Goal: Task Accomplishment & Management: Manage account settings

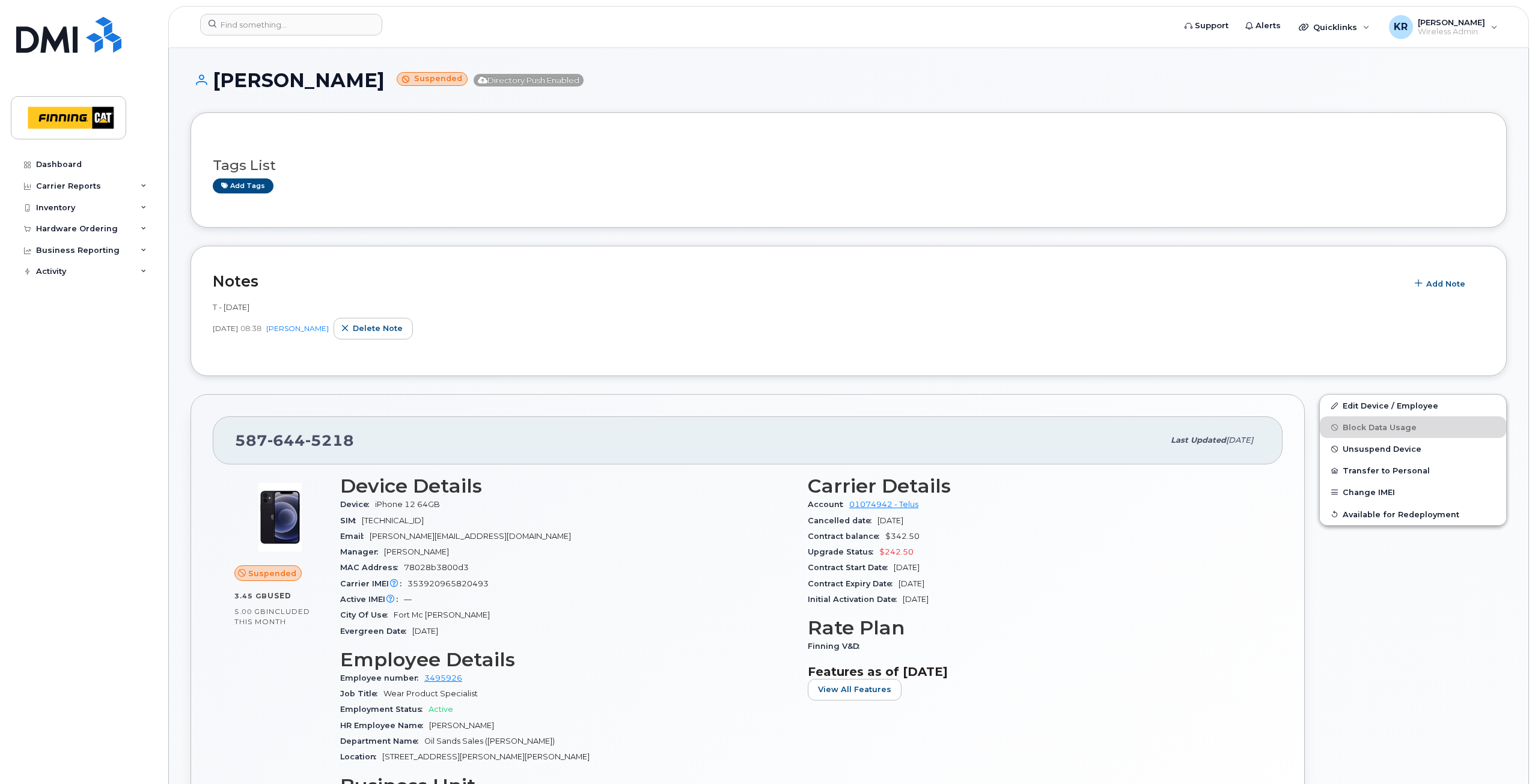
scroll to position [60, 0]
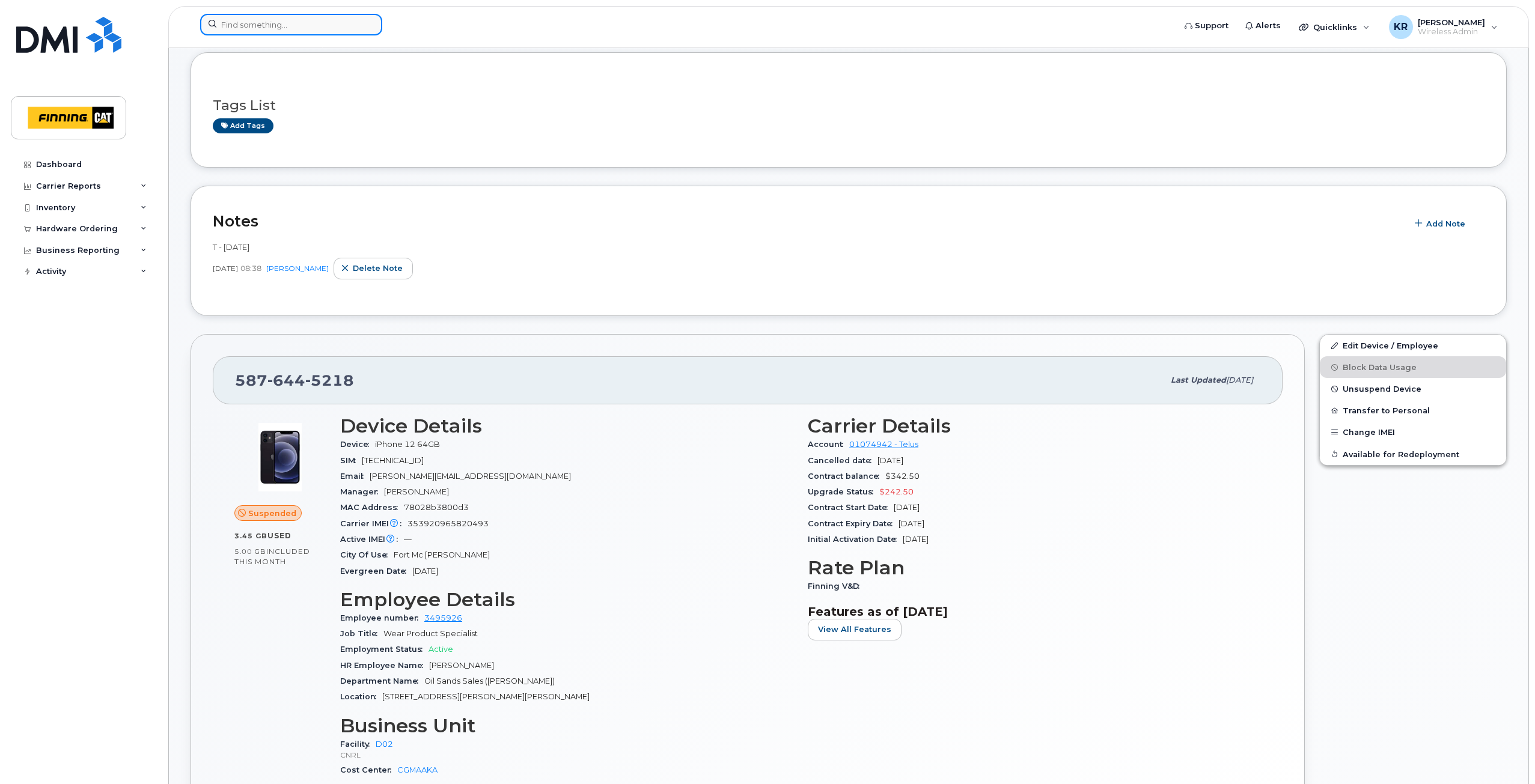
click at [295, 27] on input at bounding box center [291, 24] width 182 height 22
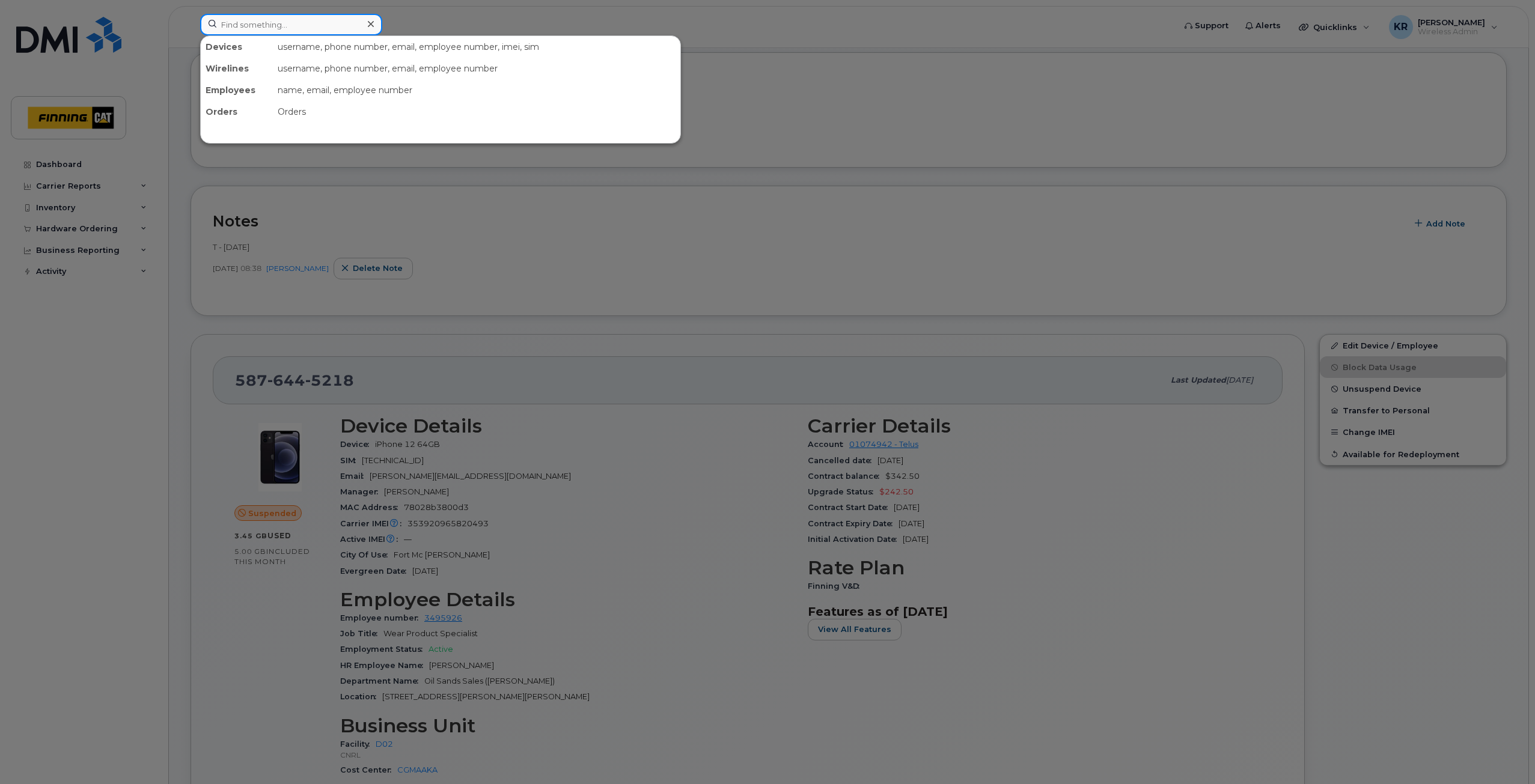
paste input "[PERSON_NAME]"
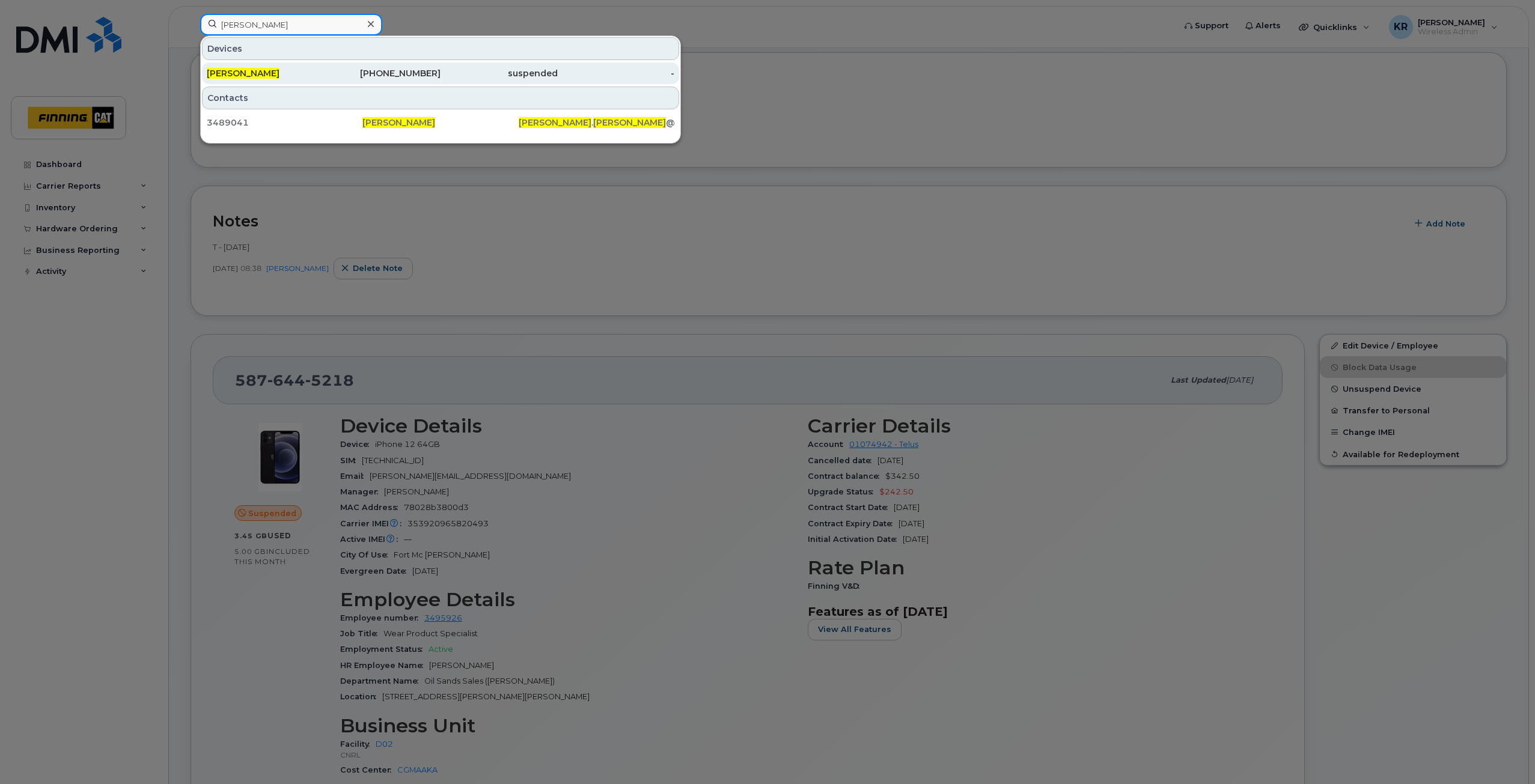
type input "[PERSON_NAME]"
click at [405, 74] on div "587-596-0148" at bounding box center [382, 73] width 117 height 12
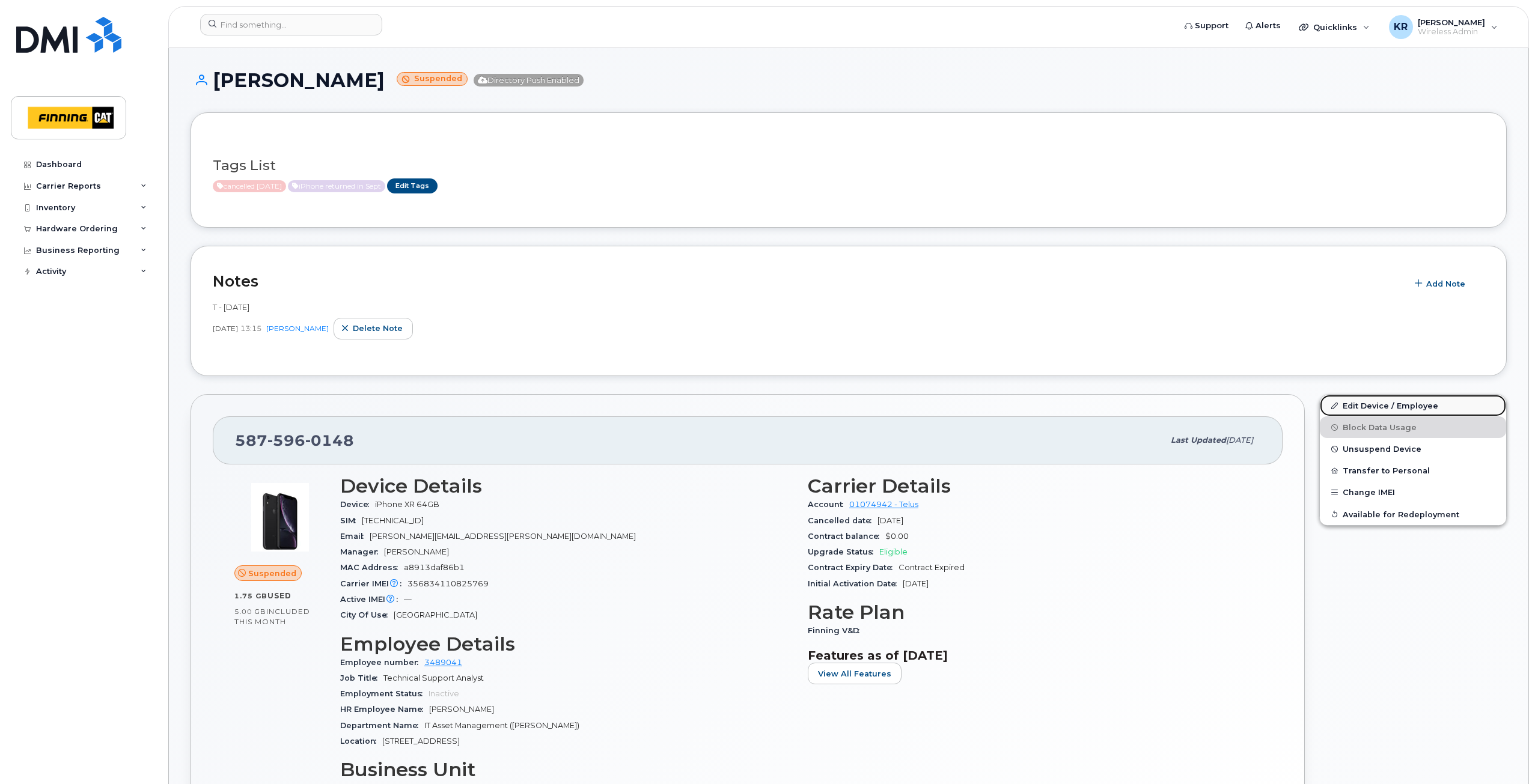
click at [1358, 401] on link "Edit Device / Employee" at bounding box center [1413, 405] width 187 height 22
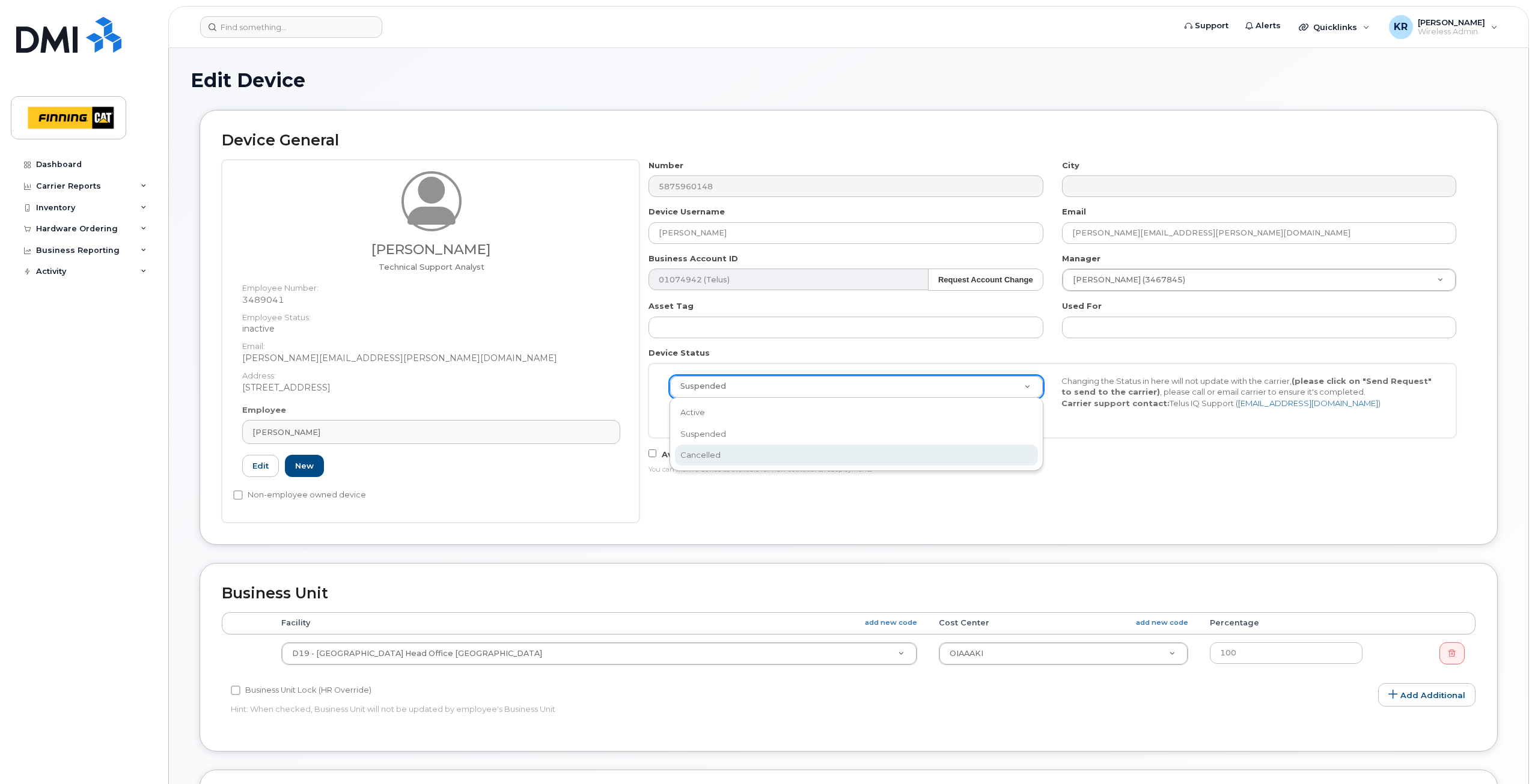
drag, startPoint x: 818, startPoint y: 450, endPoint x: 840, endPoint y: 449, distance: 22.0
select select "cancelled"
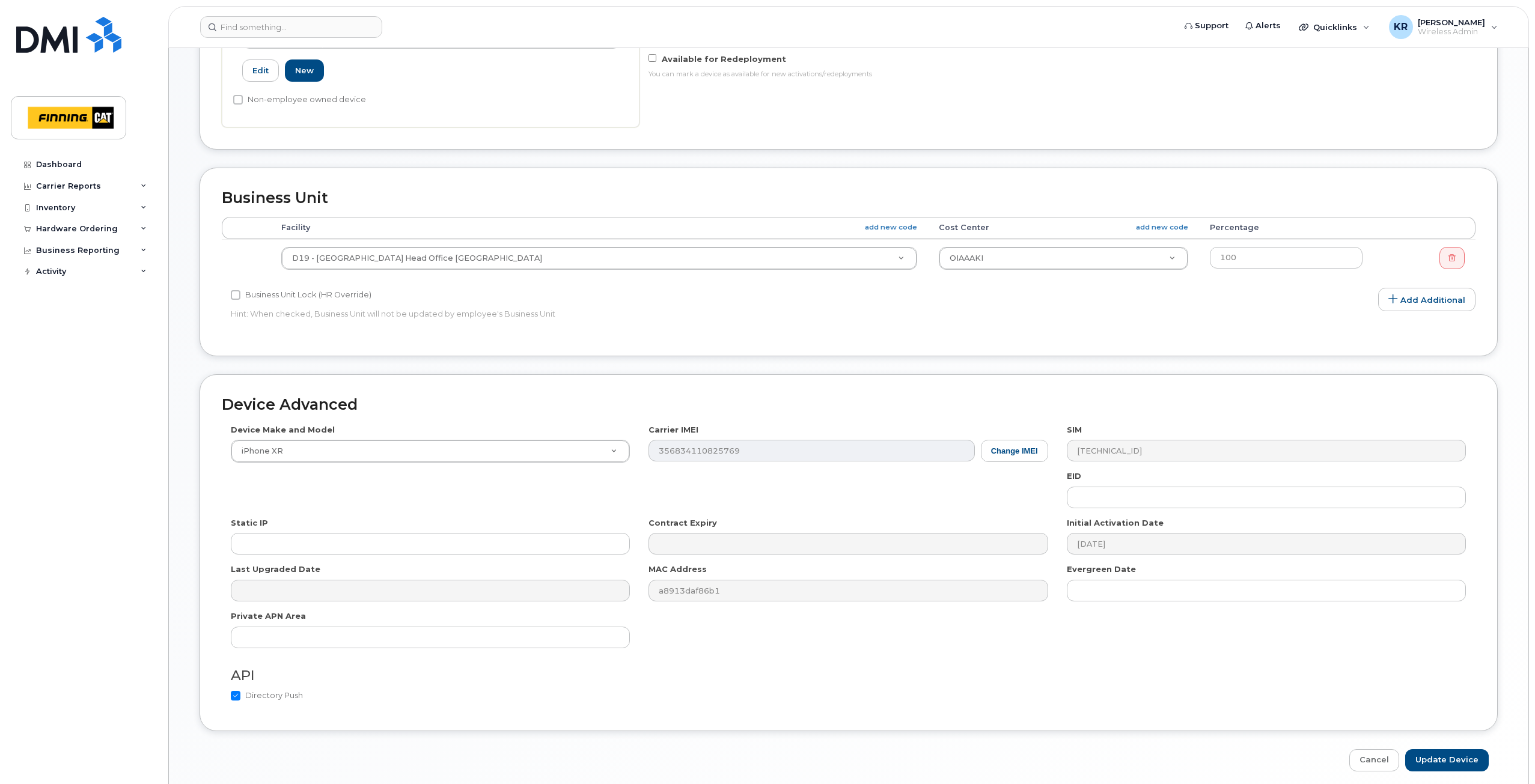
scroll to position [443, 0]
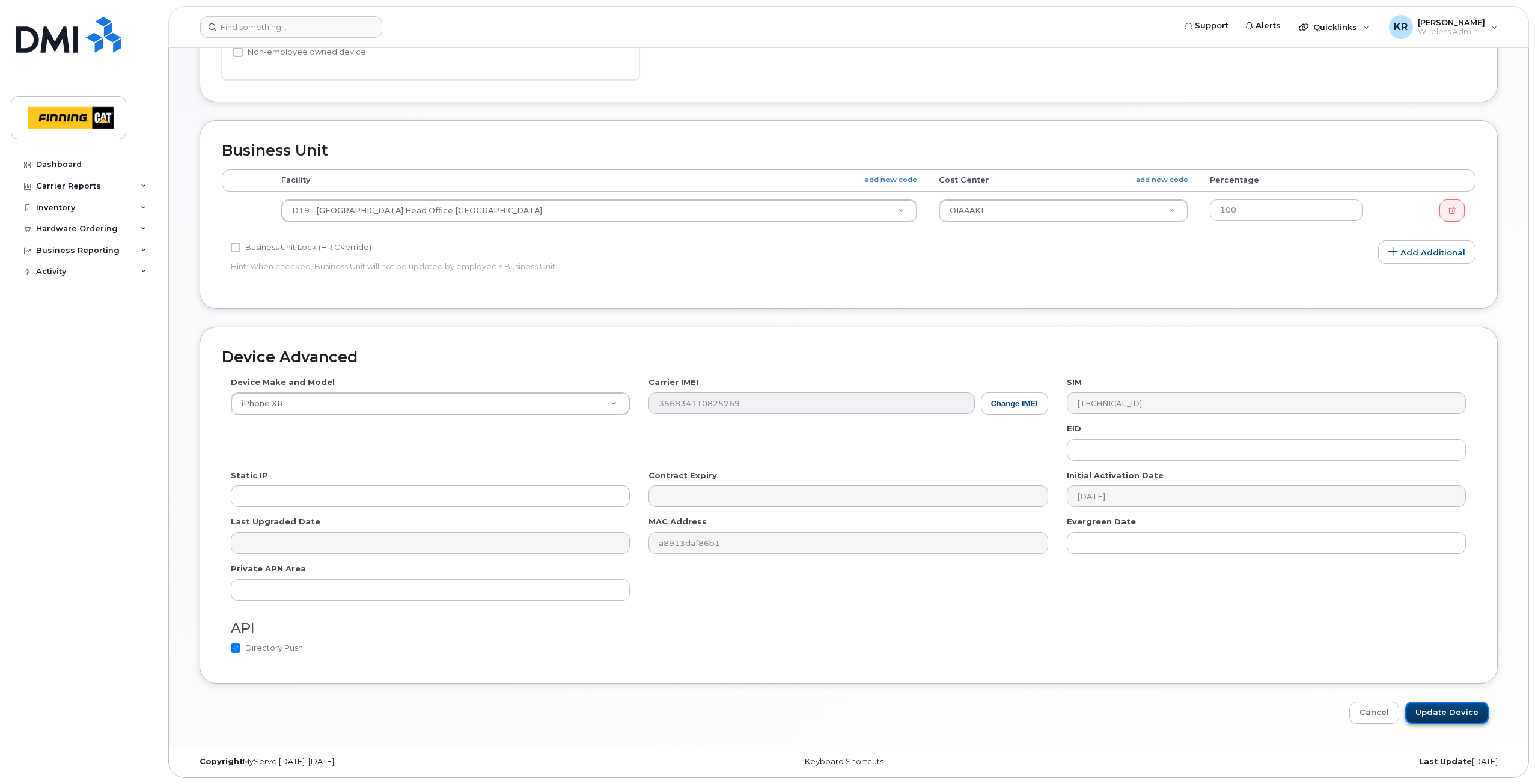
click at [1426, 712] on input "Update Device" at bounding box center [1447, 713] width 84 height 22
type input "Saving..."
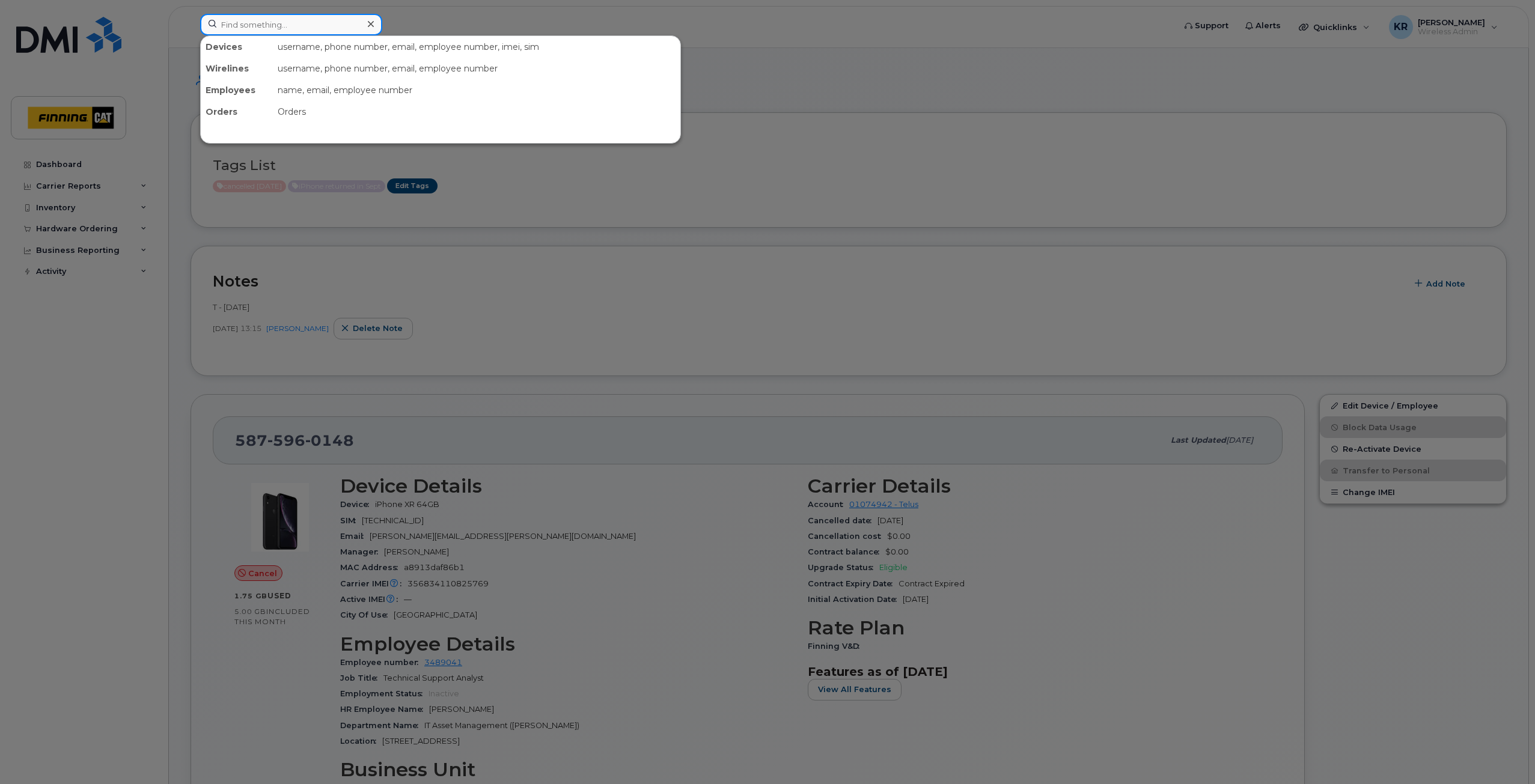
click at [264, 28] on input at bounding box center [291, 24] width 182 height 22
paste input "[PERSON_NAME]"
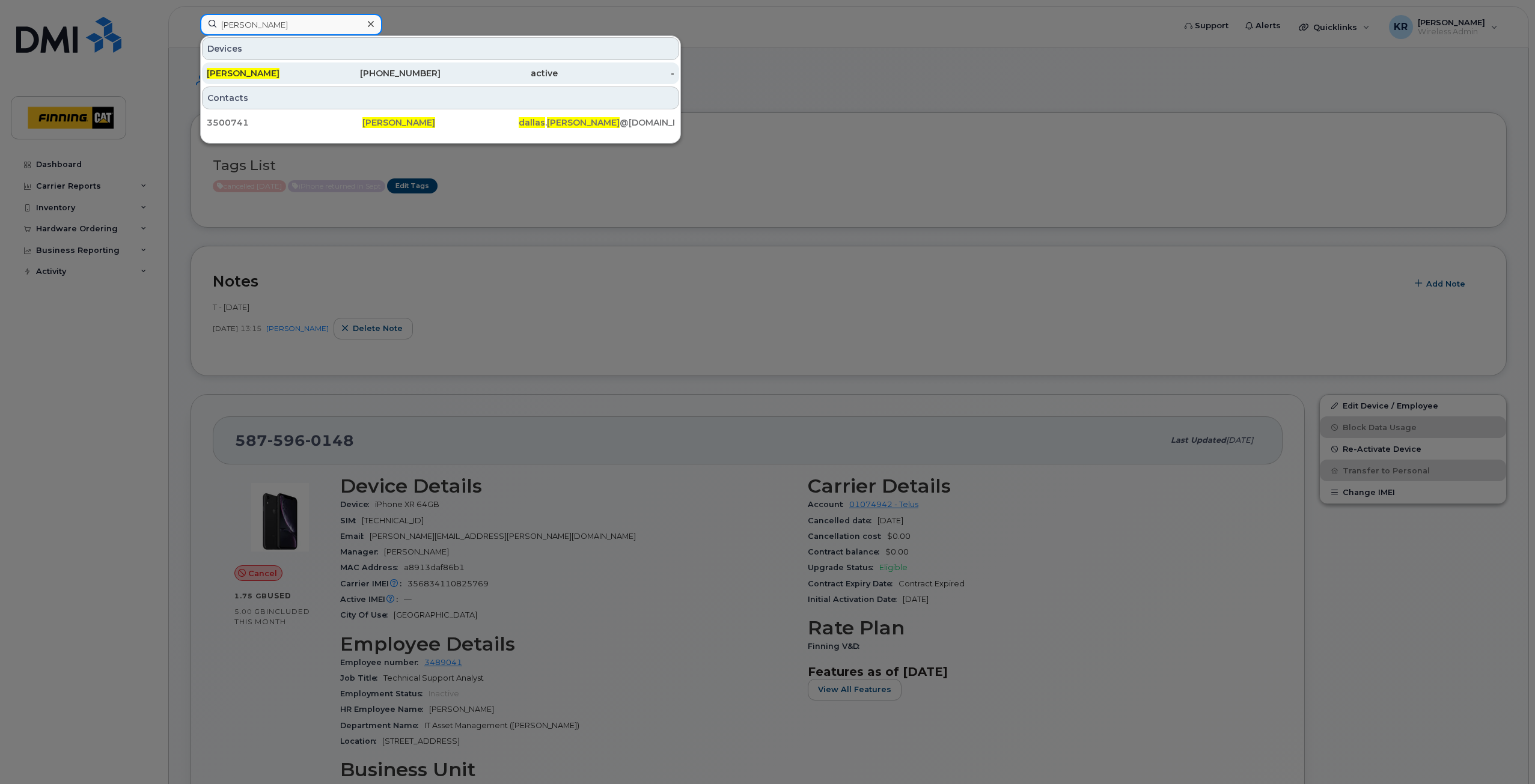
type input "[PERSON_NAME]"
click at [412, 72] on div "587-645-1617" at bounding box center [382, 73] width 117 height 12
